Goal: Transaction & Acquisition: Register for event/course

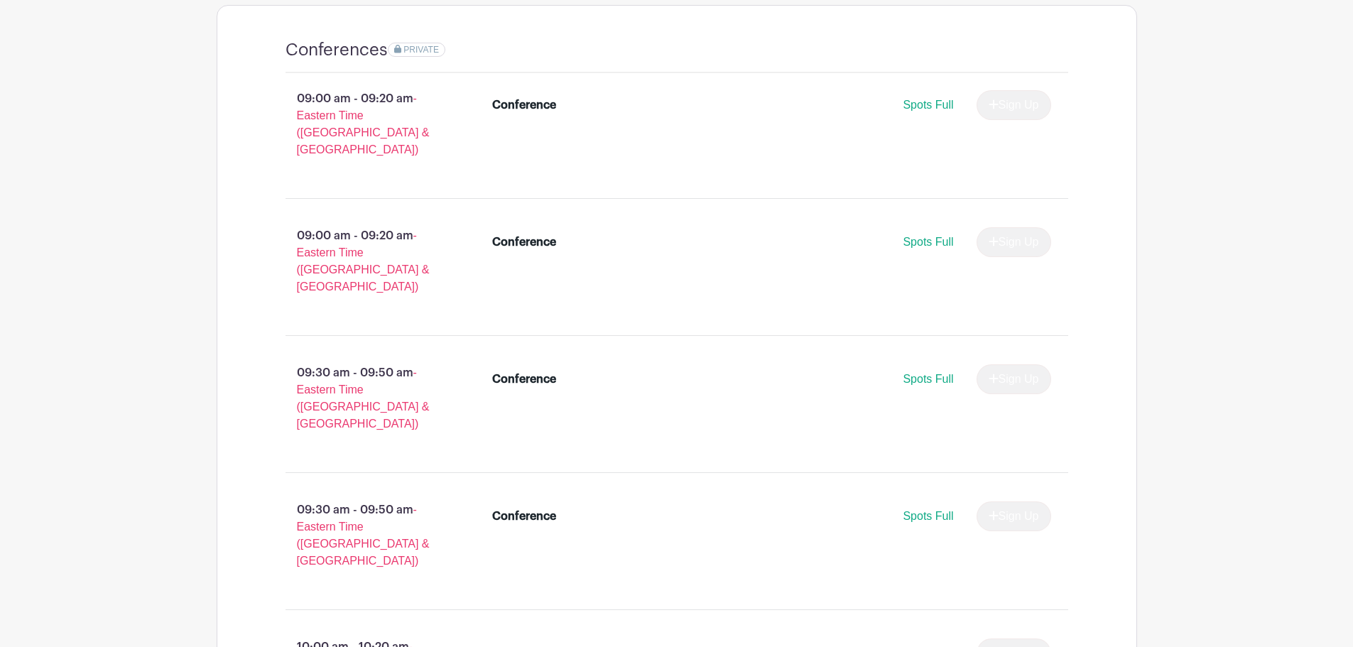
scroll to position [994, 0]
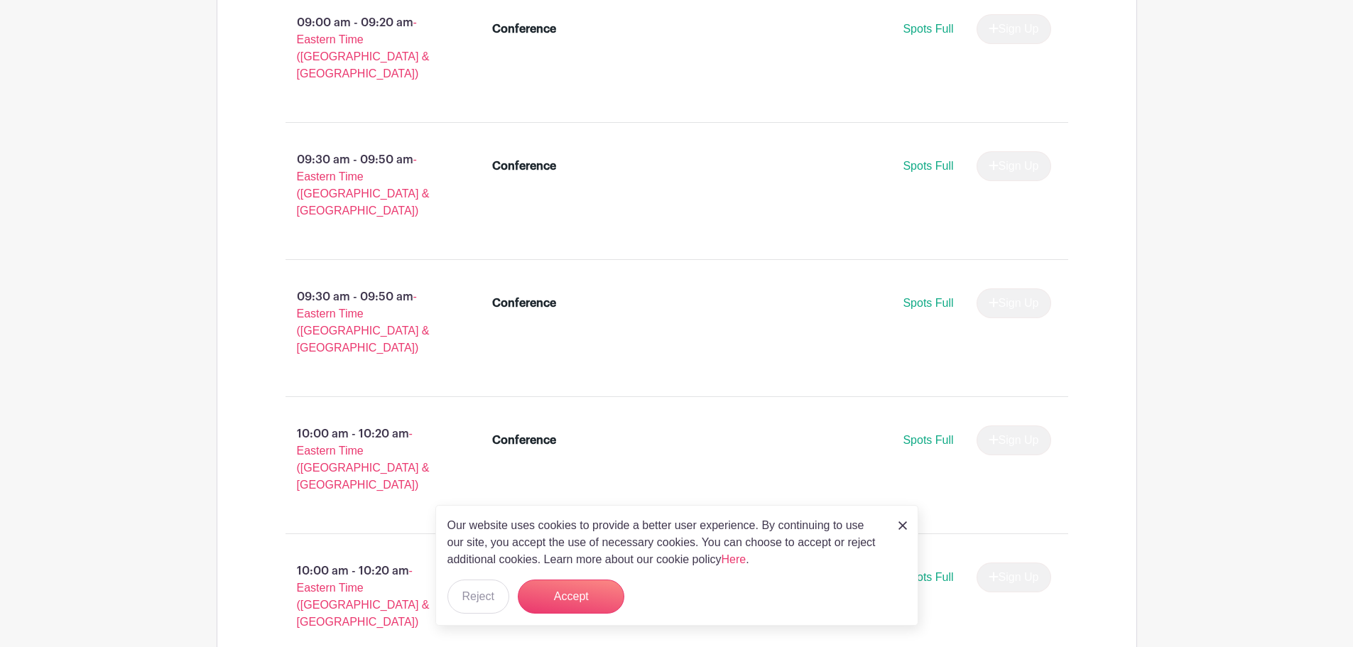
click at [904, 526] on img at bounding box center [903, 525] width 9 height 9
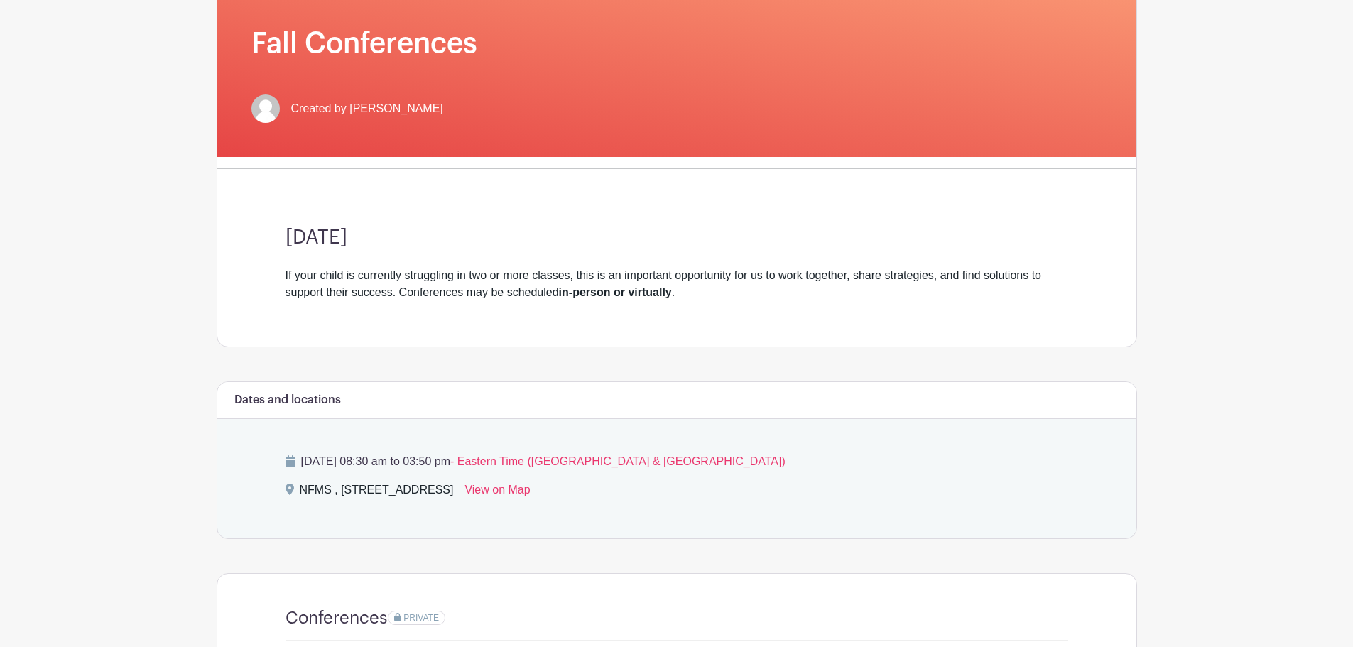
scroll to position [0, 0]
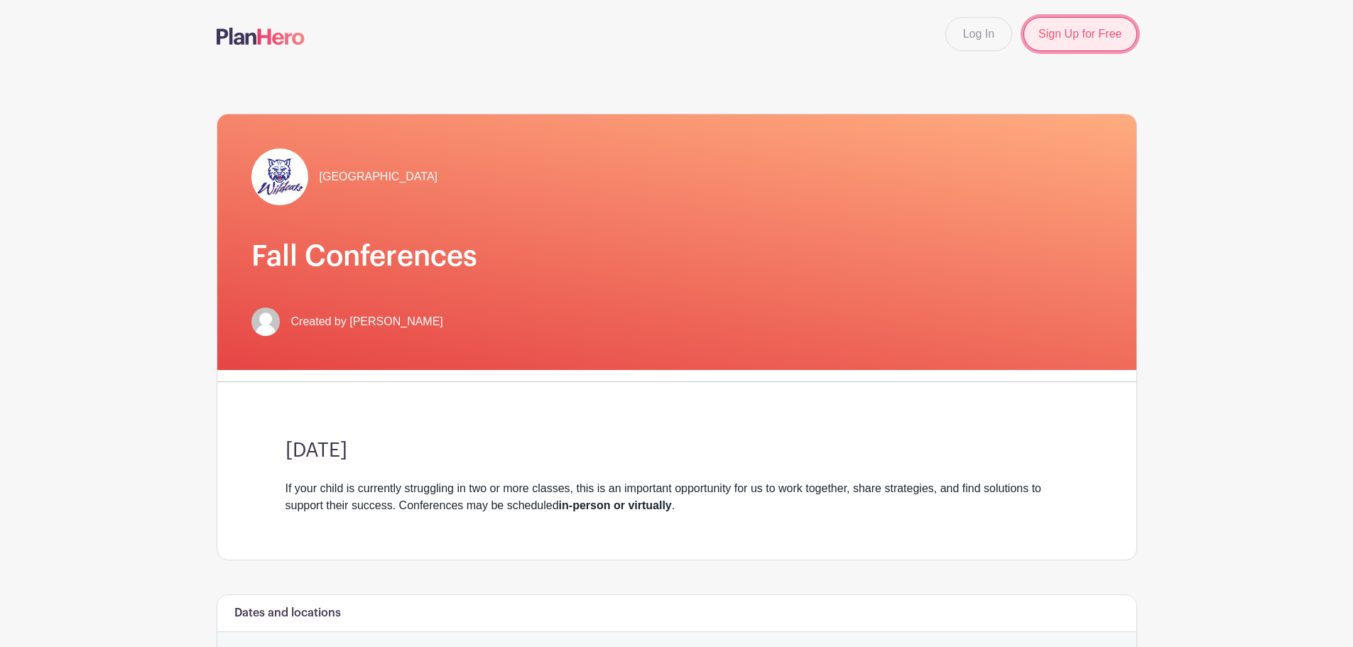
click at [1065, 40] on link "Sign Up for Free" at bounding box center [1080, 34] width 113 height 34
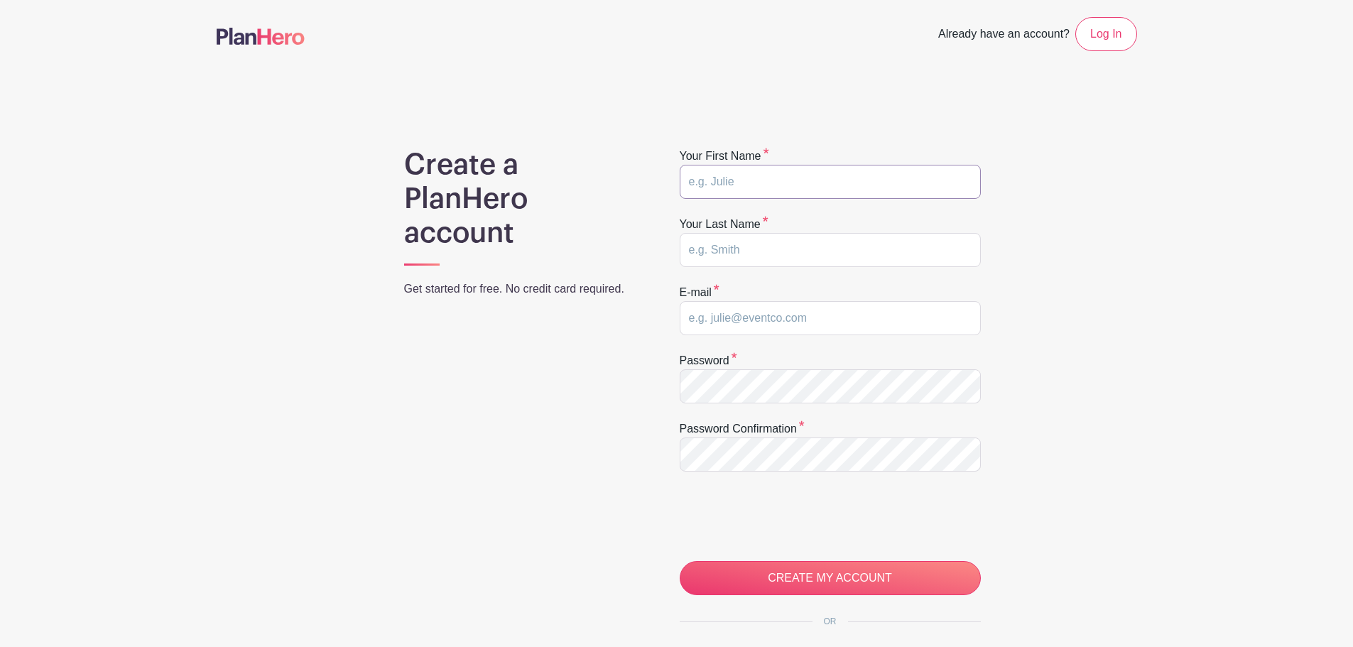
click at [835, 187] on input "text" at bounding box center [830, 182] width 301 height 34
type input "Alex"
type input "Hilton"
type input "ahilton@forsyth.k12.ga.us"
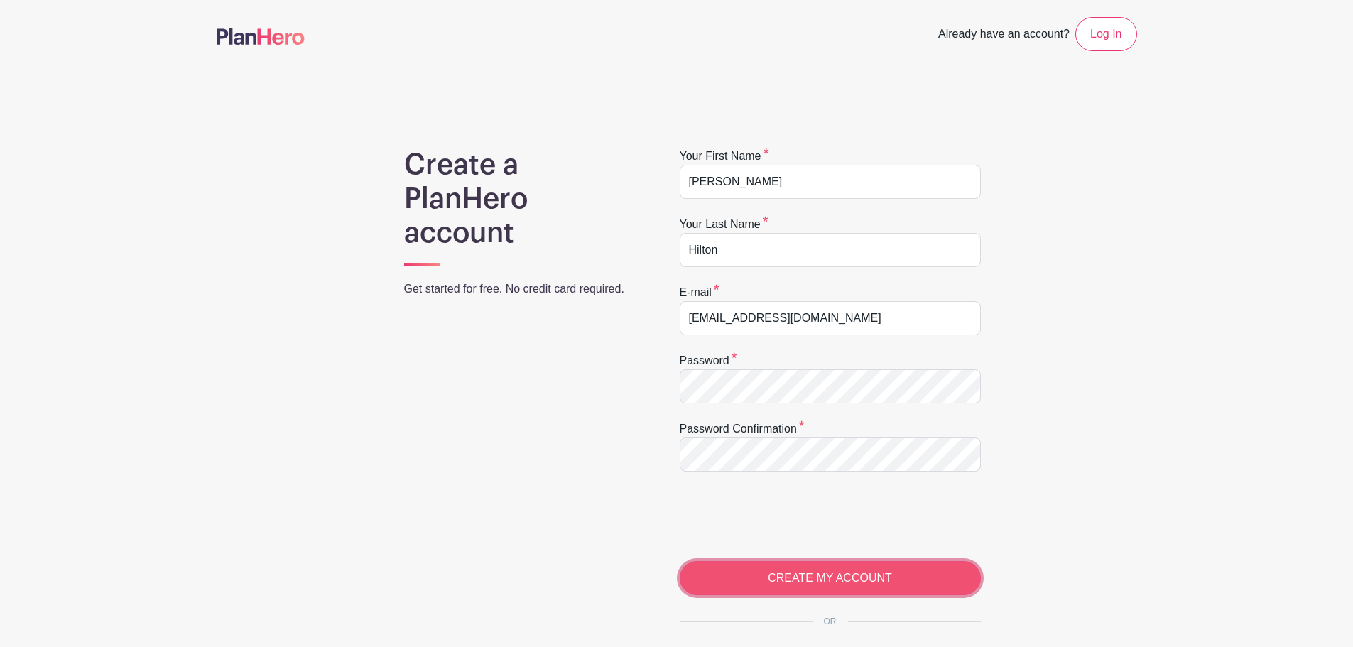
click at [772, 575] on input "CREATE MY ACCOUNT" at bounding box center [830, 578] width 301 height 34
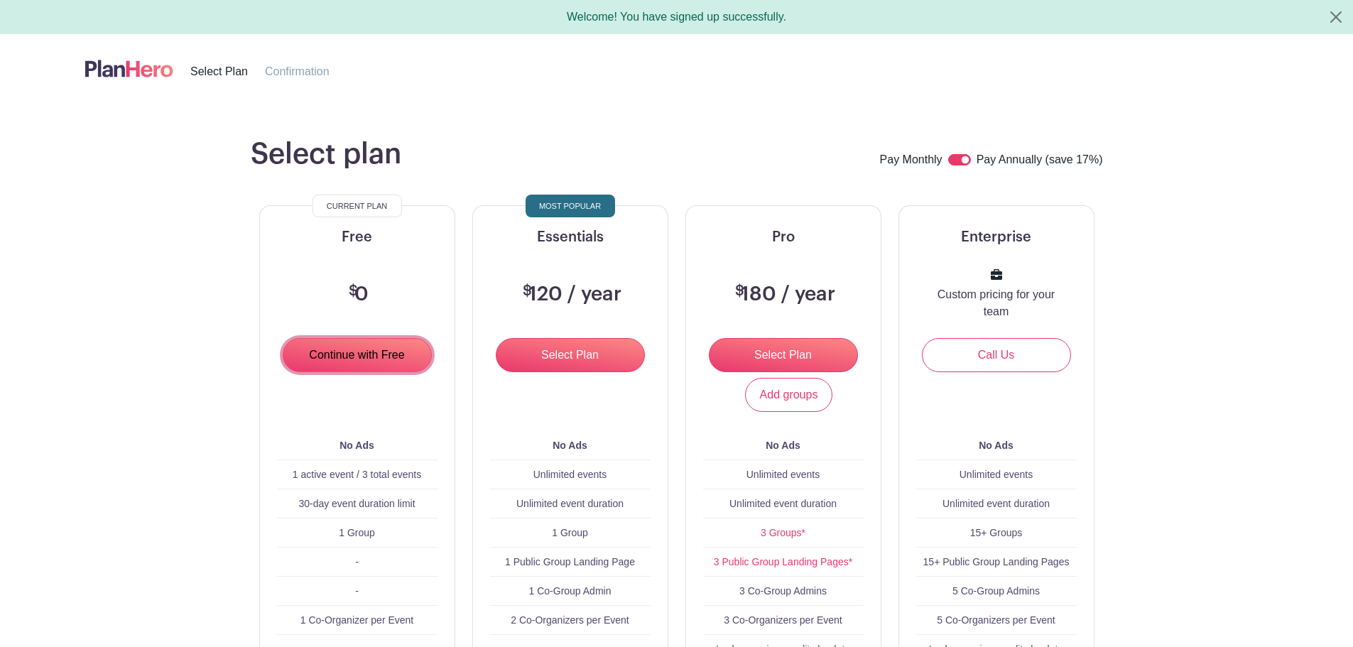
click at [342, 358] on input "Continue with Free" at bounding box center [357, 355] width 149 height 34
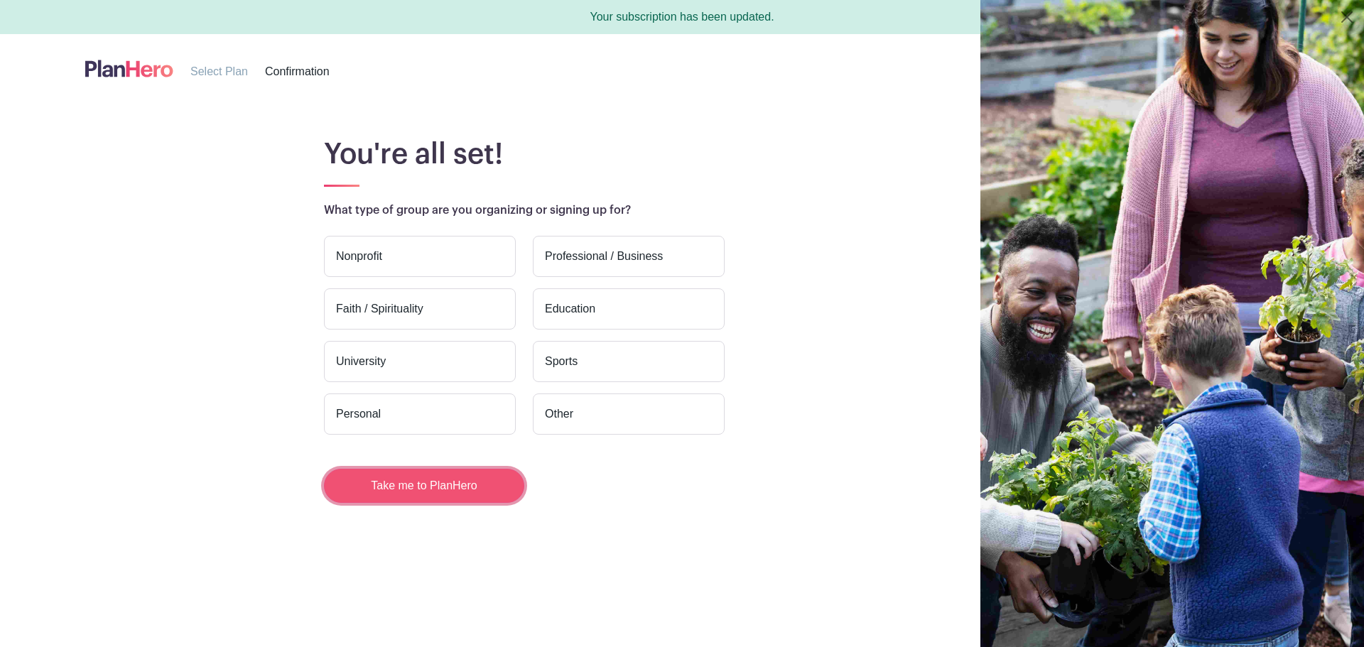
click at [386, 479] on button "Take me to PlanHero" at bounding box center [424, 486] width 200 height 34
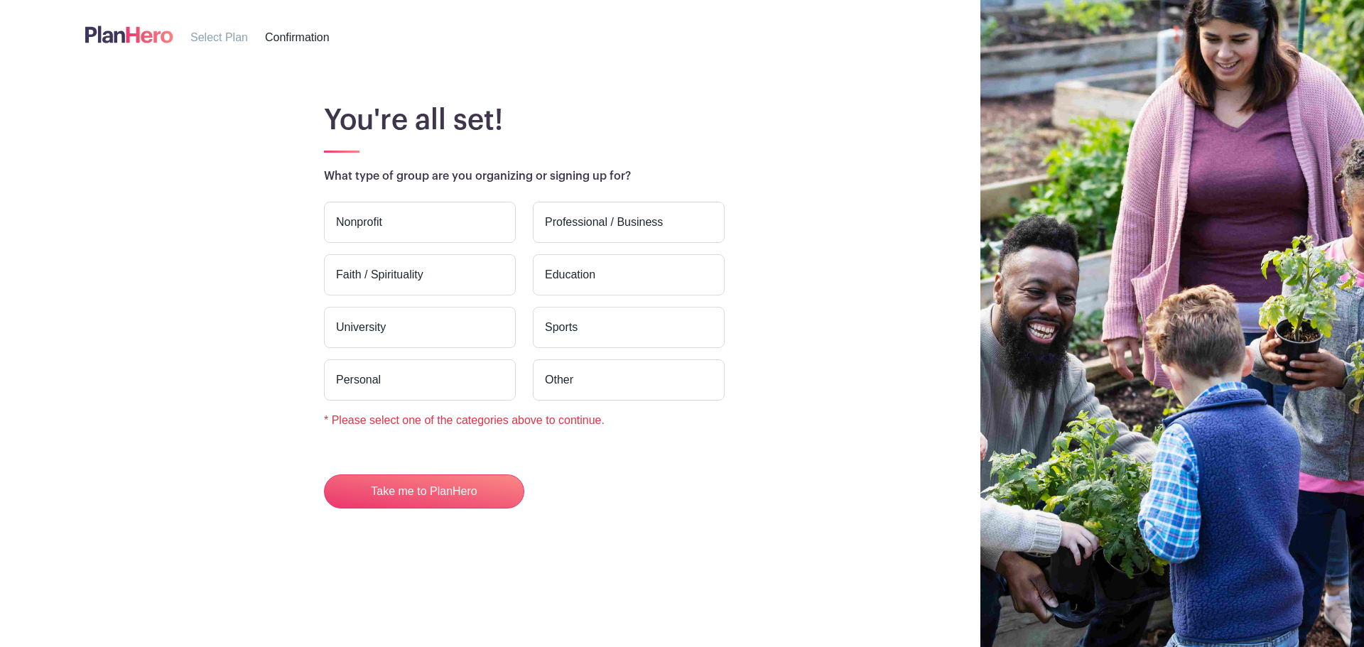
click at [577, 264] on label "Education" at bounding box center [629, 274] width 192 height 41
click at [0, 0] on input "Education" at bounding box center [0, 0] width 0 height 0
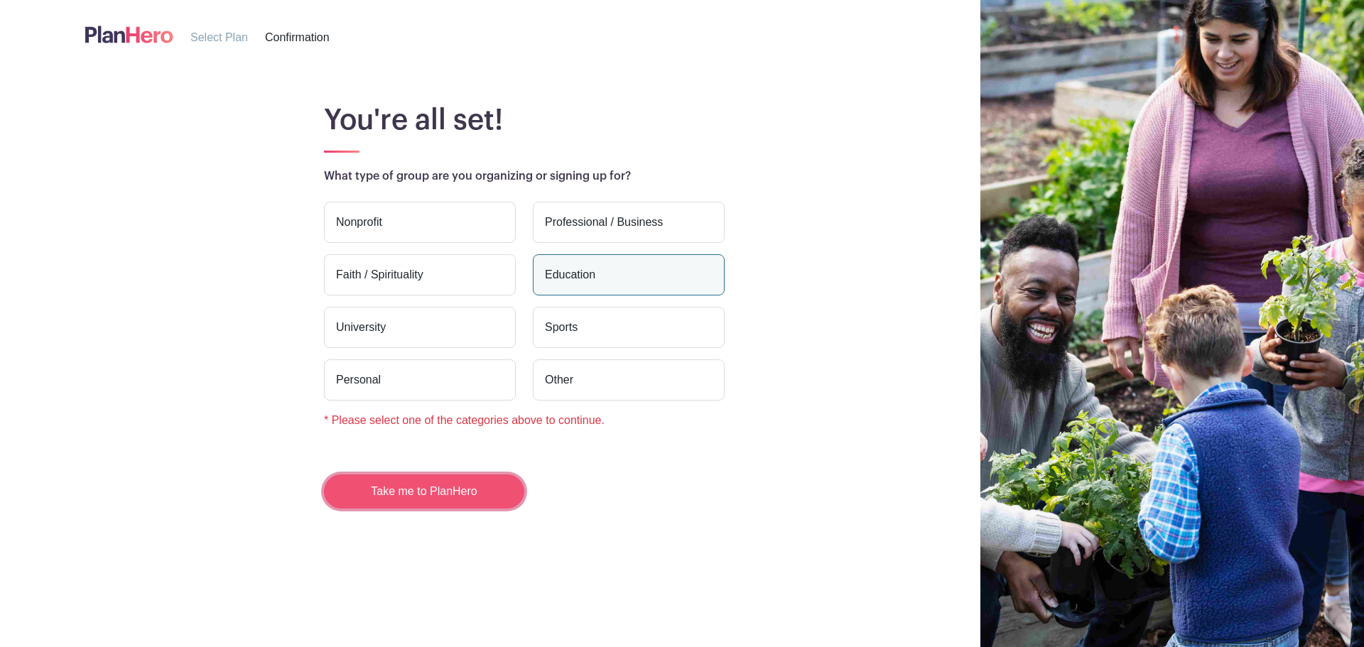
click at [437, 490] on button "Take me to PlanHero" at bounding box center [424, 492] width 200 height 34
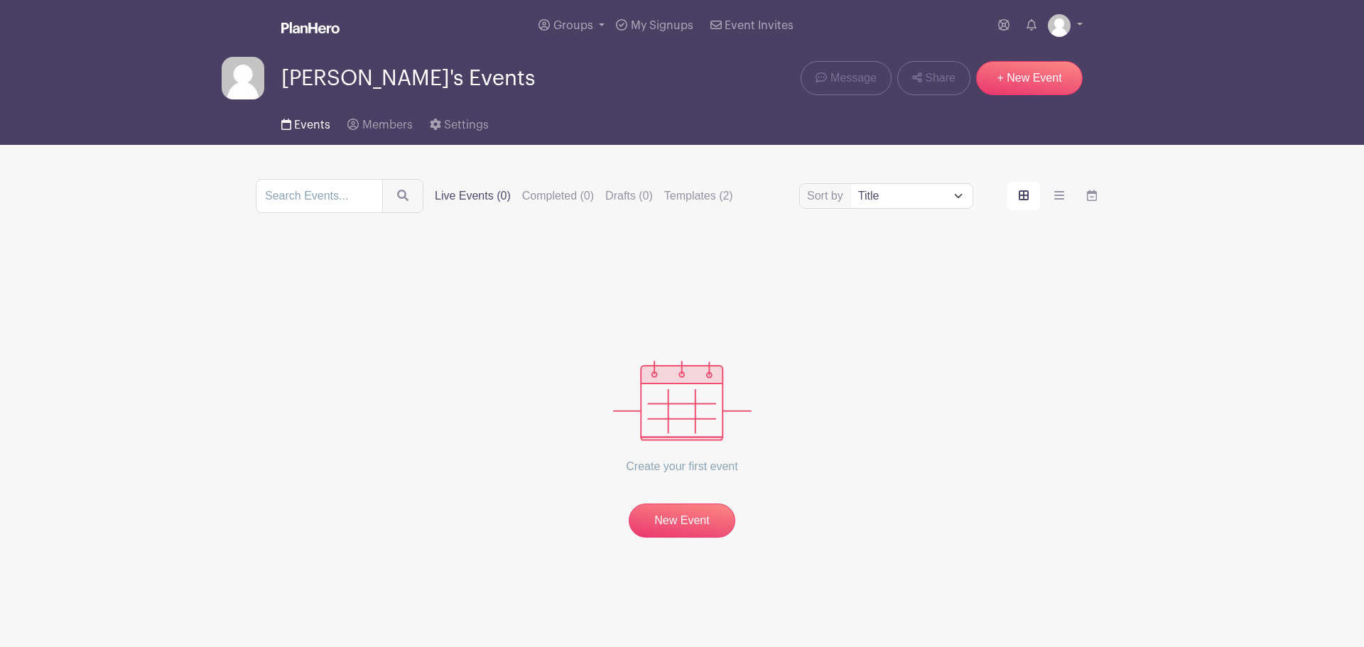
click at [311, 116] on link "Events" at bounding box center [305, 121] width 49 height 45
click at [651, 28] on span "My Signups" at bounding box center [662, 25] width 63 height 11
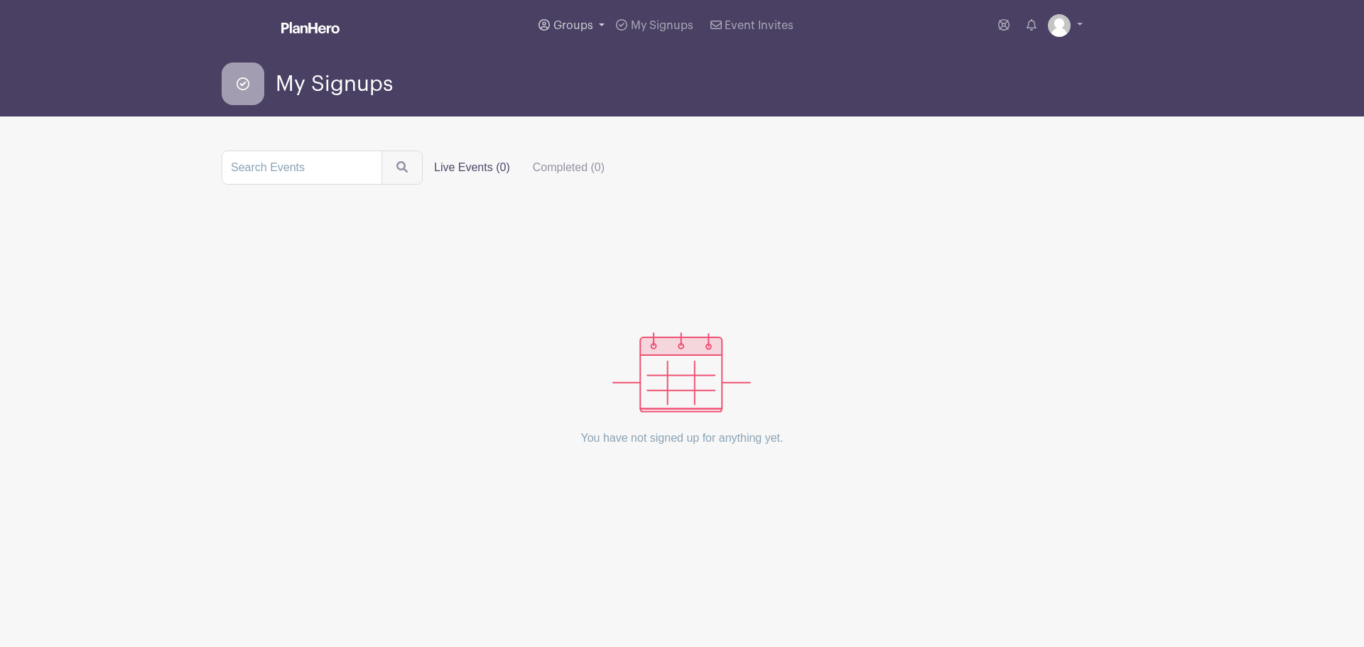
click at [592, 25] on span "Groups" at bounding box center [573, 25] width 40 height 11
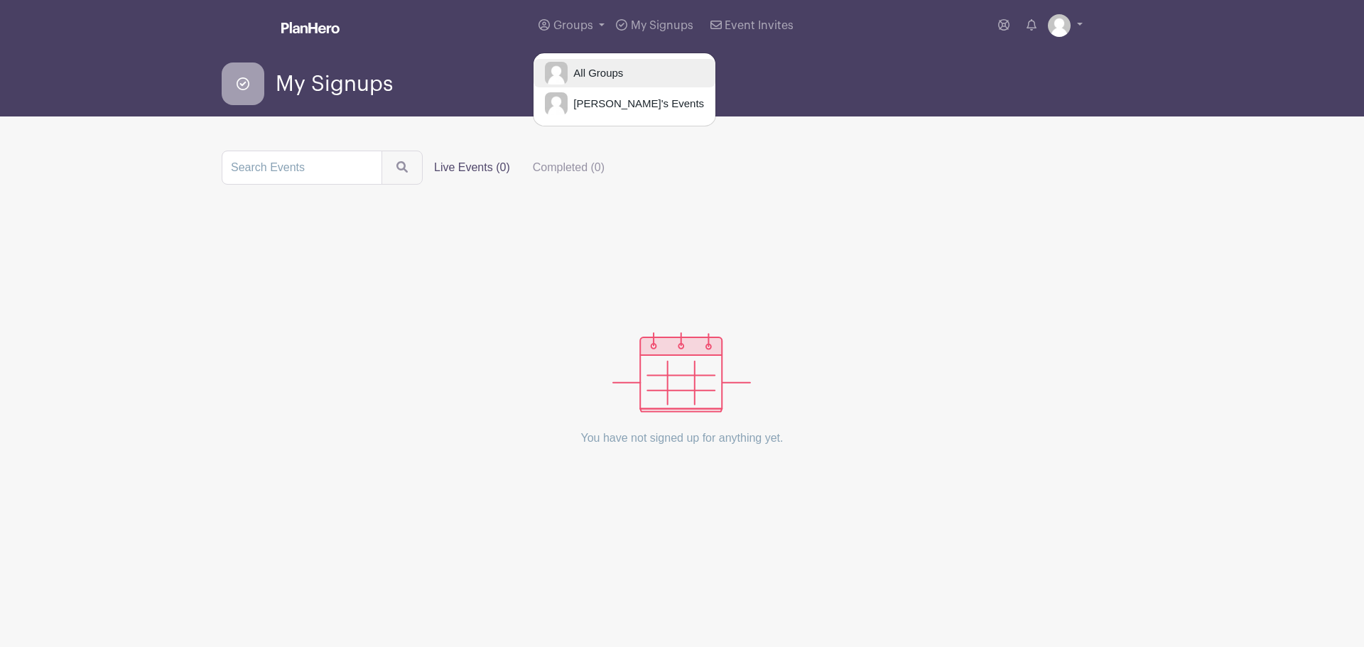
click at [597, 75] on span "All Groups" at bounding box center [595, 73] width 55 height 16
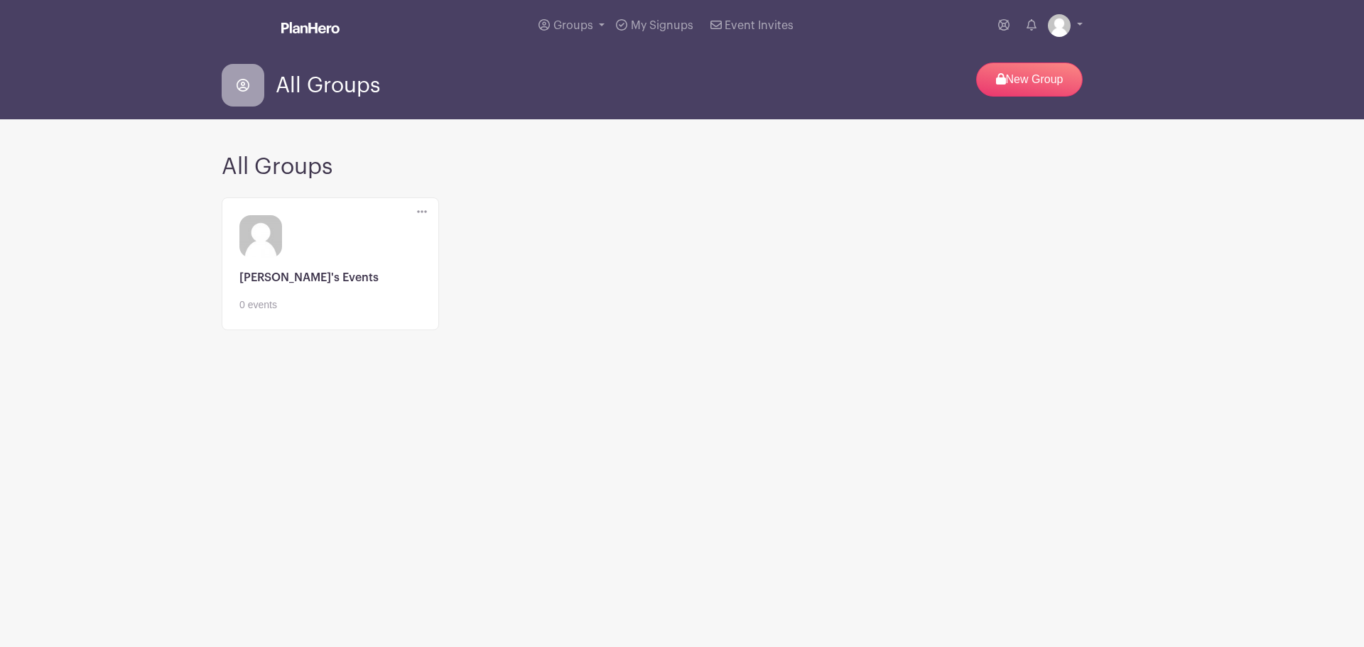
click at [422, 212] on icon at bounding box center [422, 212] width 10 height 3
click at [528, 182] on div "All Groups Delete Group Are you sure you want to delete this Group? Yes, Delete…" at bounding box center [682, 253] width 921 height 200
click at [1080, 19] on link at bounding box center [1065, 25] width 35 height 23
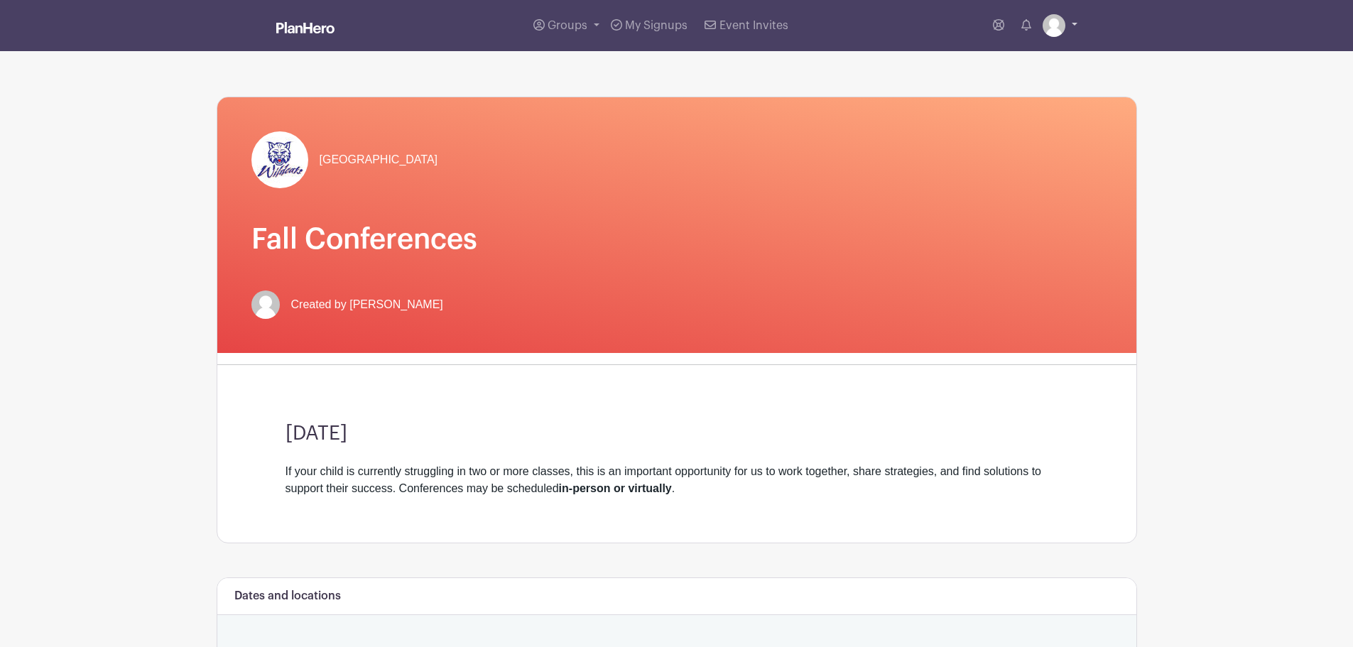
click at [1075, 21] on link at bounding box center [1060, 25] width 35 height 23
click at [598, 28] on link "Groups" at bounding box center [566, 25] width 77 height 51
